Goal: Book appointment/travel/reservation

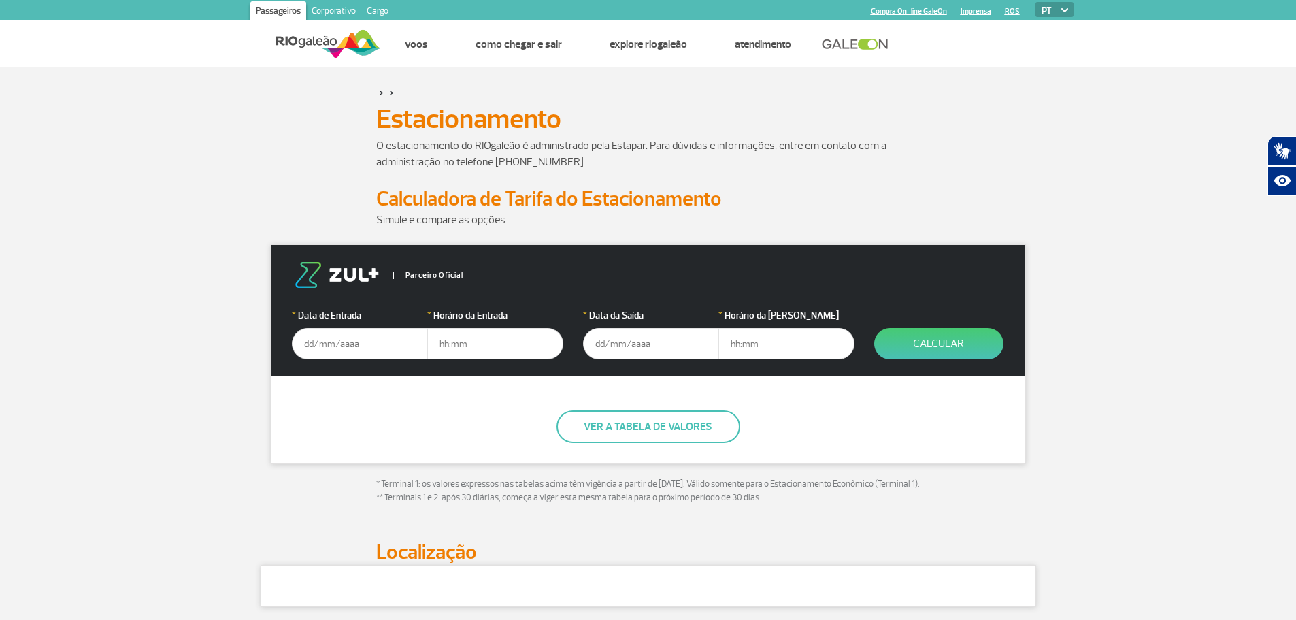
click at [338, 339] on input "text" at bounding box center [360, 343] width 136 height 31
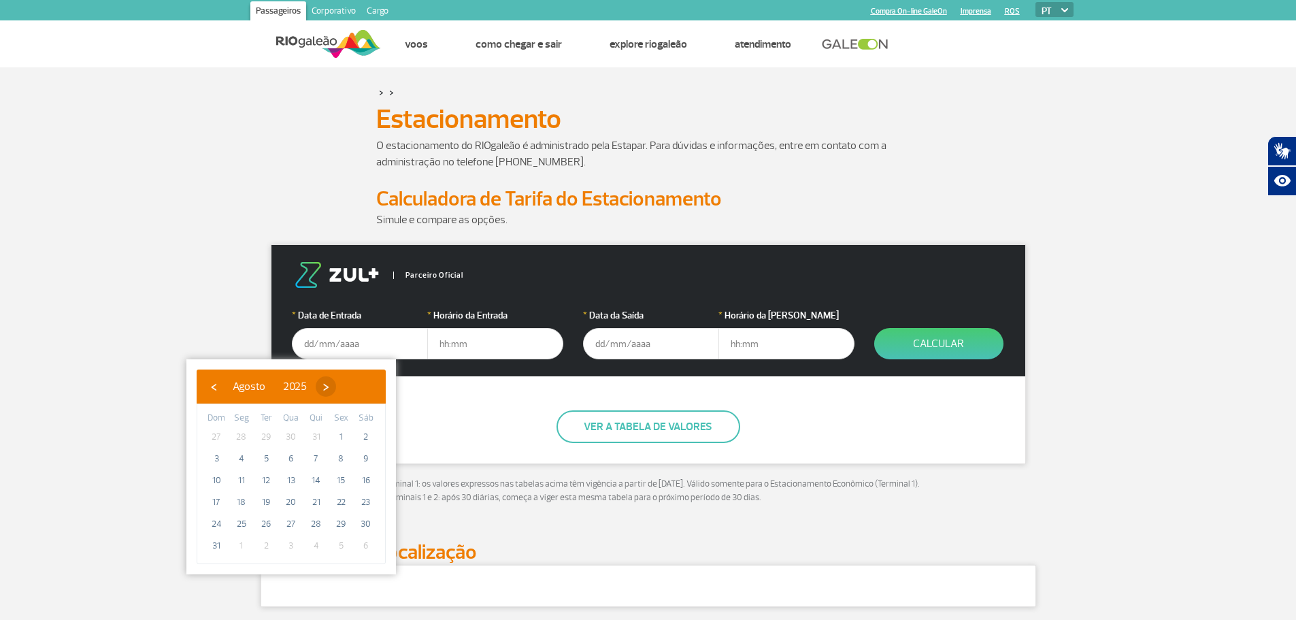
click at [336, 389] on span "›" at bounding box center [326, 386] width 20 height 20
click at [318, 459] on span "11" at bounding box center [317, 459] width 22 height 22
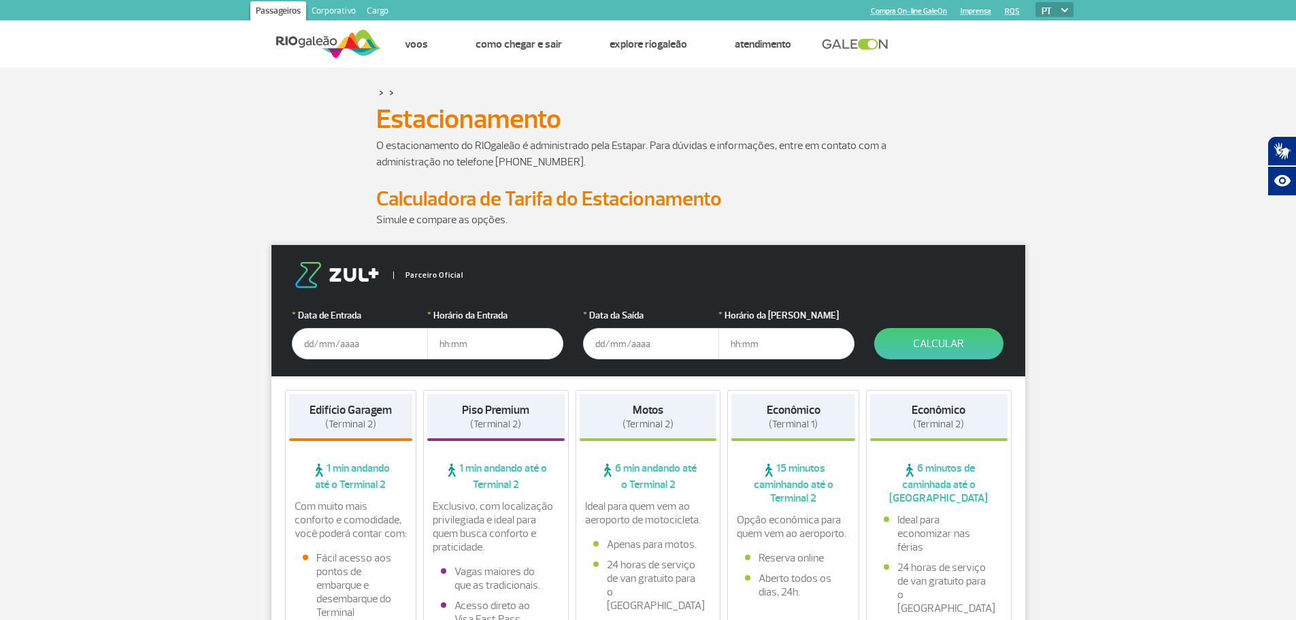
type input "[DATE]"
click at [472, 344] on input "text" at bounding box center [495, 343] width 136 height 31
type input "11:00"
click at [605, 341] on input "text" at bounding box center [651, 343] width 136 height 31
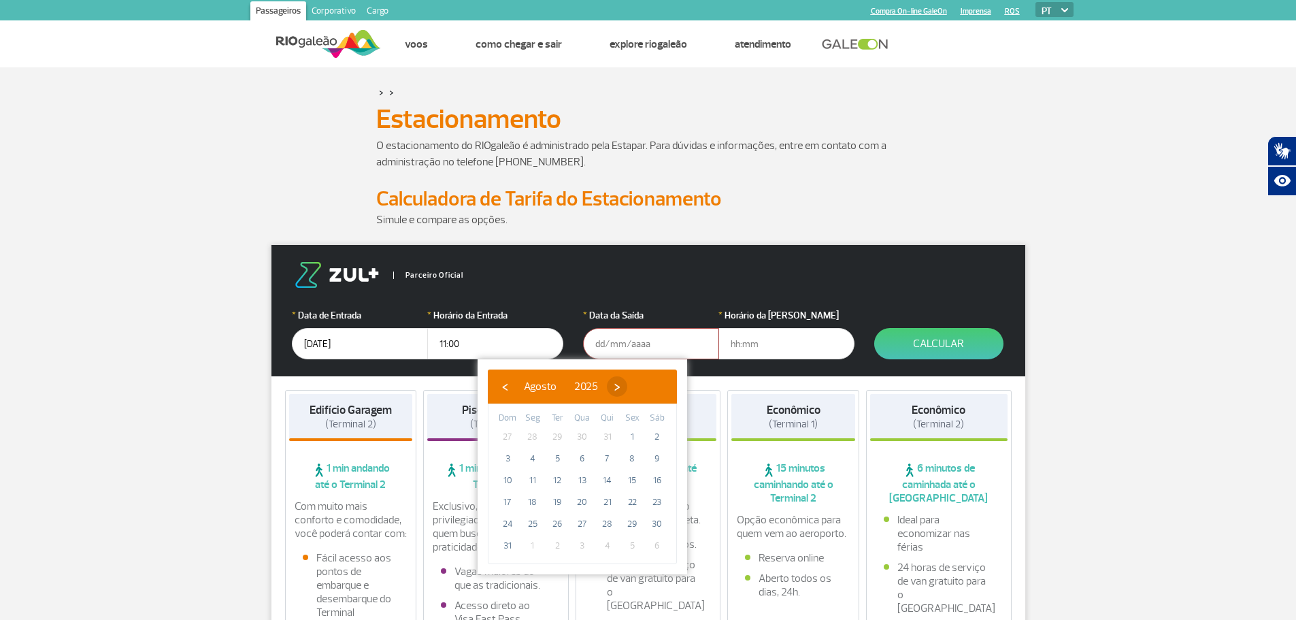
click at [627, 386] on span "›" at bounding box center [617, 386] width 20 height 20
click at [559, 506] on span "23" at bounding box center [557, 502] width 22 height 22
type input "[DATE]"
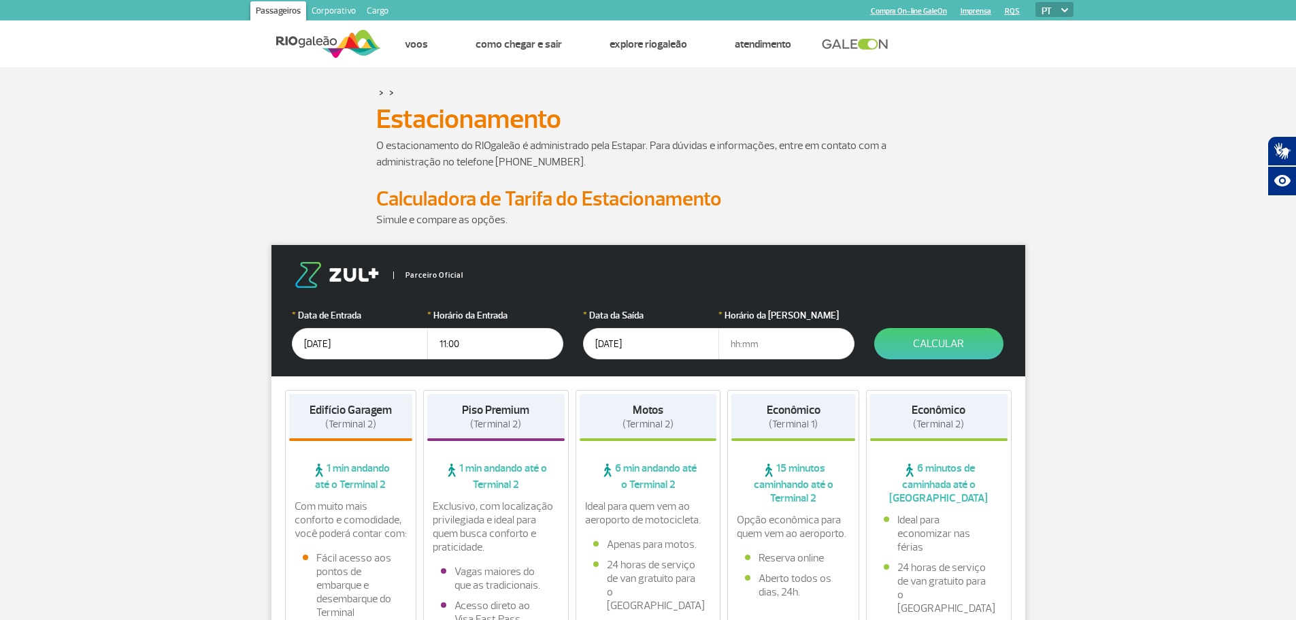
click at [749, 348] on input "text" at bounding box center [787, 343] width 136 height 31
type input "5"
type input "15:00"
click at [949, 350] on button "Calcular" at bounding box center [938, 343] width 129 height 31
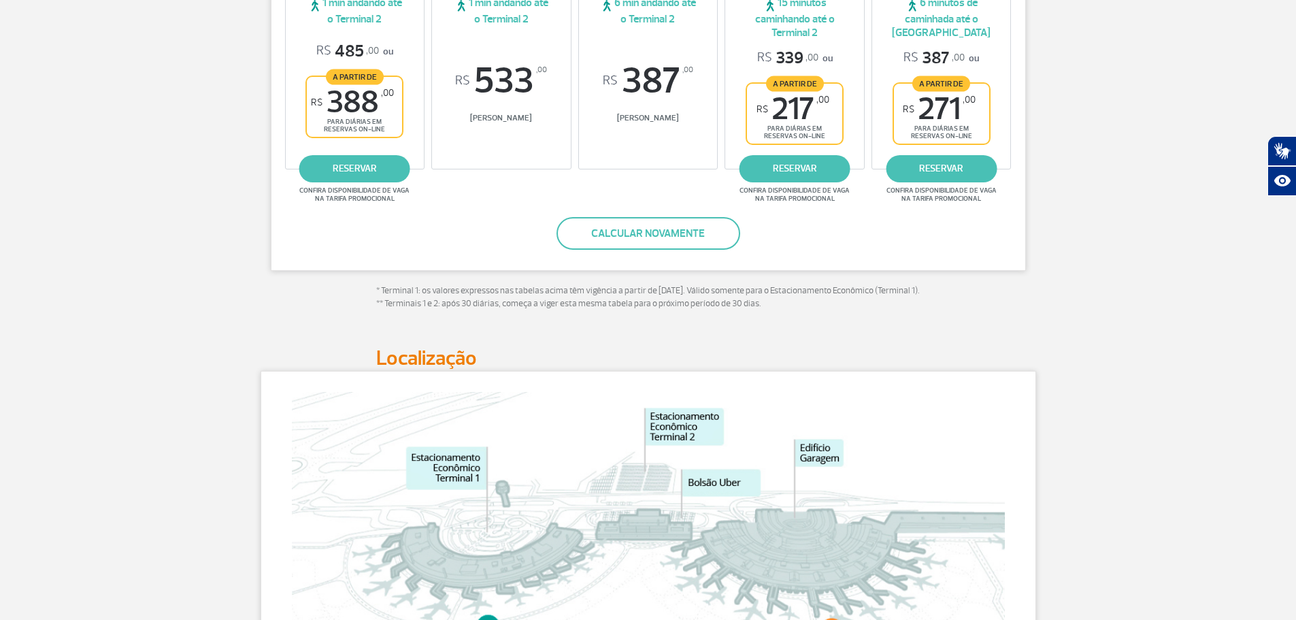
scroll to position [204, 0]
